Goal: Transaction & Acquisition: Purchase product/service

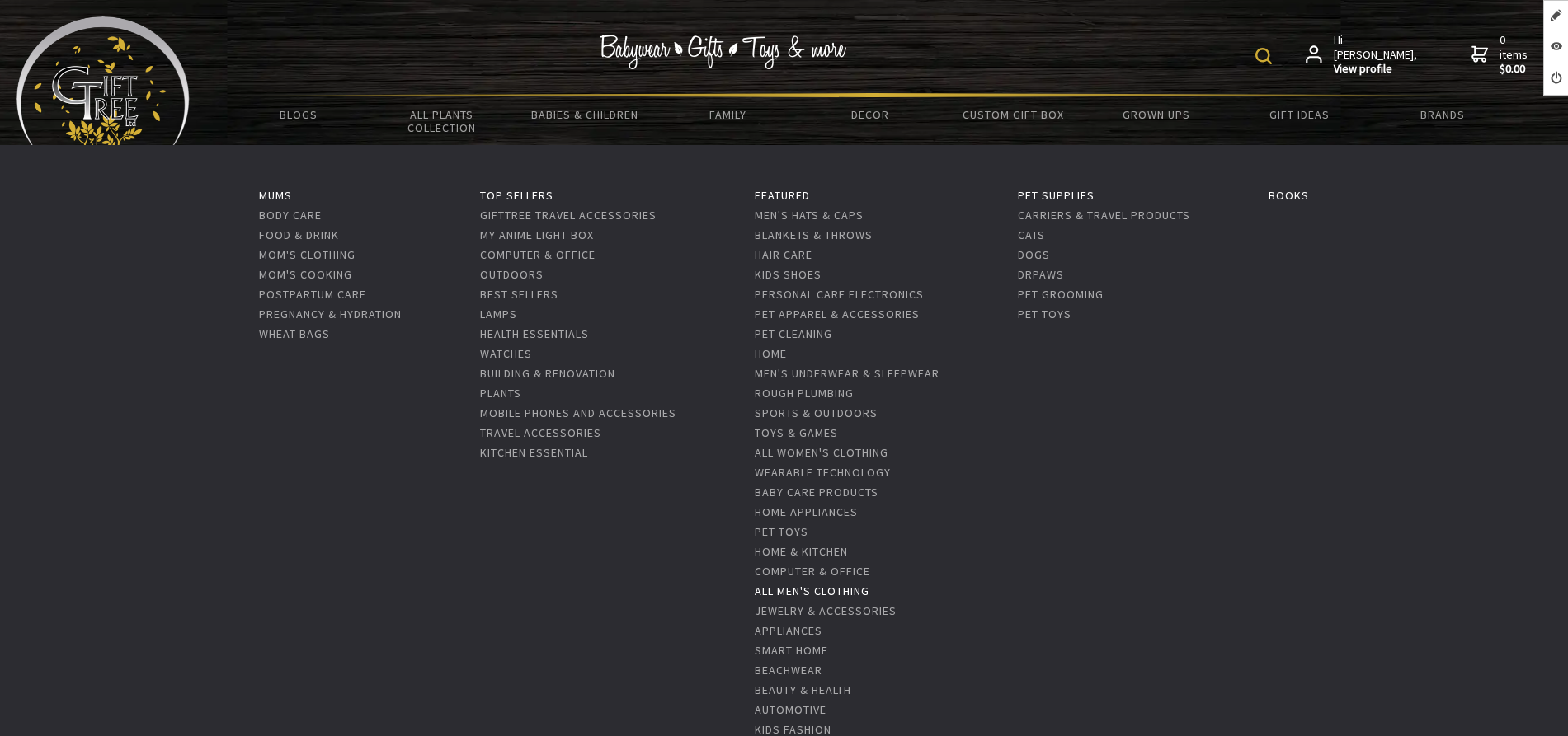
click at [792, 588] on link "All Men's Clothing" at bounding box center [811, 590] width 114 height 15
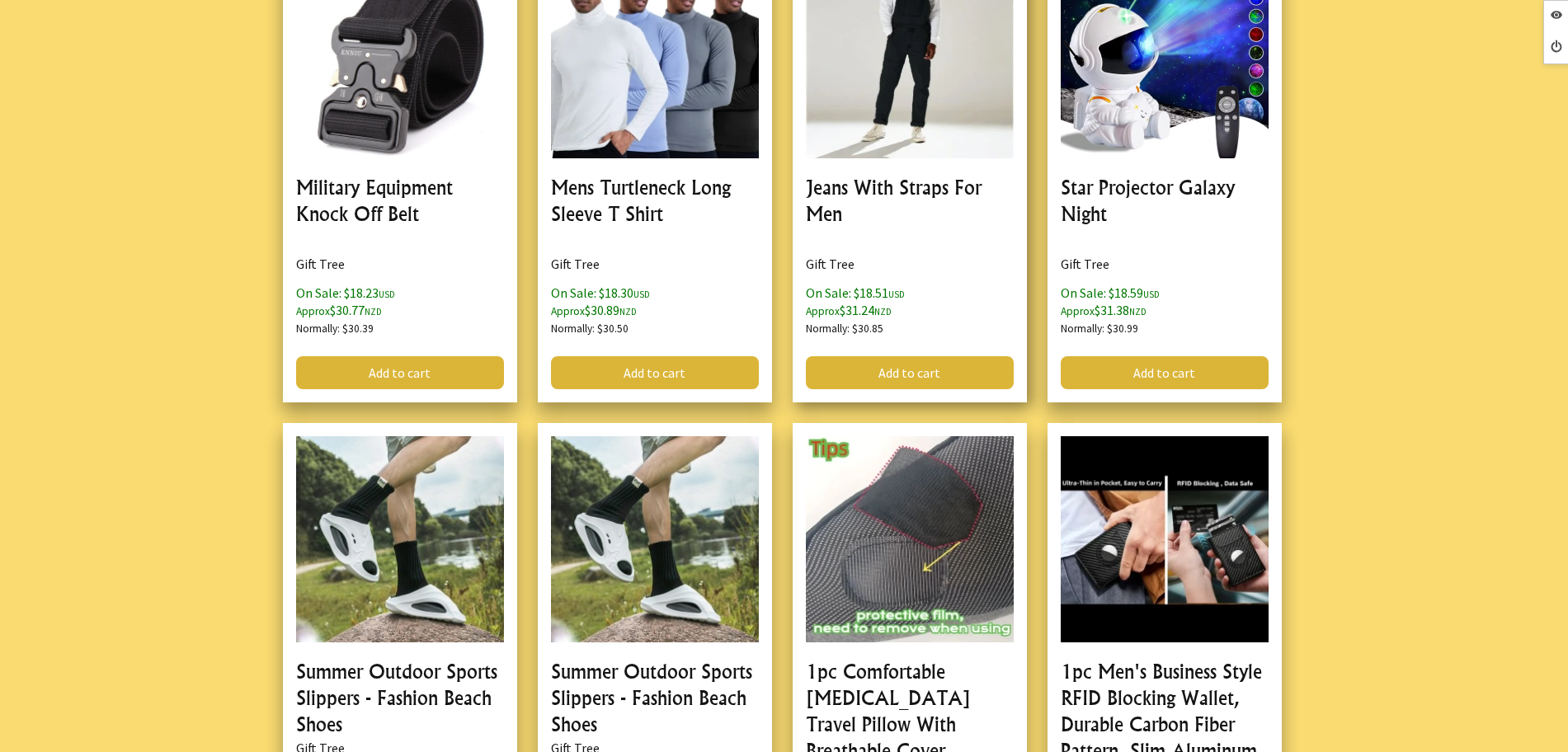
scroll to position [4744, 0]
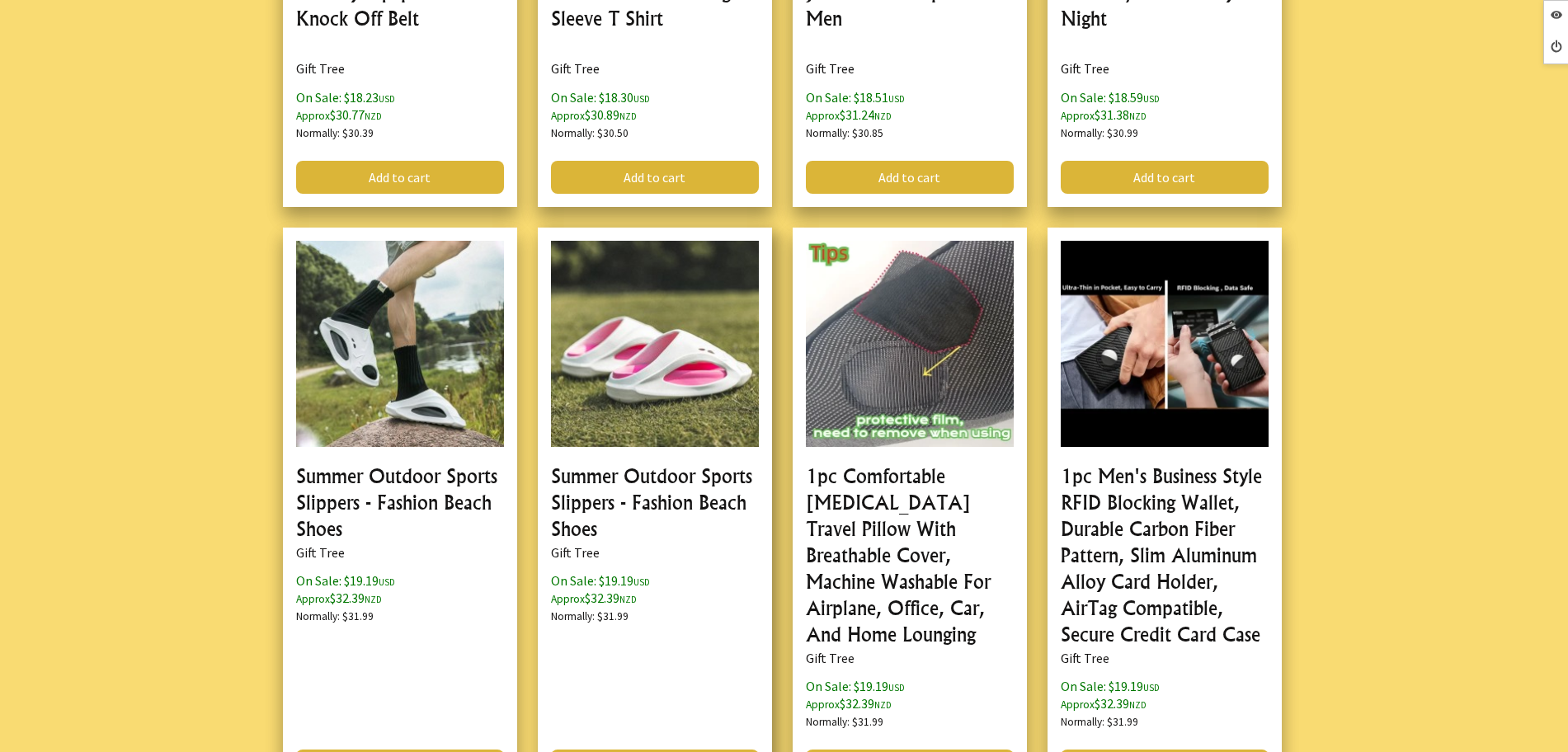
click at [686, 485] on link at bounding box center [655, 511] width 235 height 568
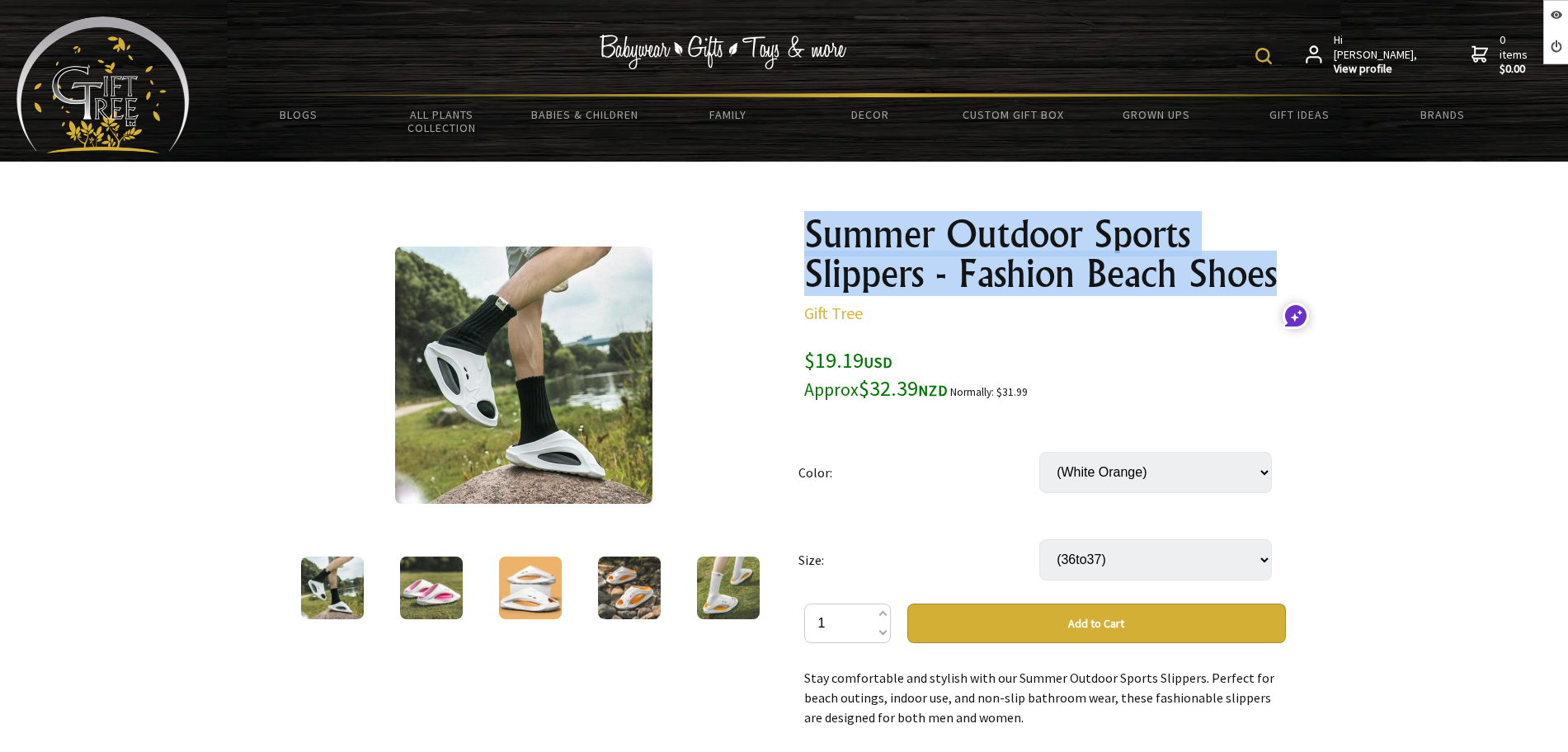
click at [806, 233] on div "Summer Outdoor Sports Slippers - Fashion Beach Shoes Gift Tree $19.19 USD Appro…" at bounding box center [1045, 750] width 508 height 1097
